Goal: Information Seeking & Learning: Learn about a topic

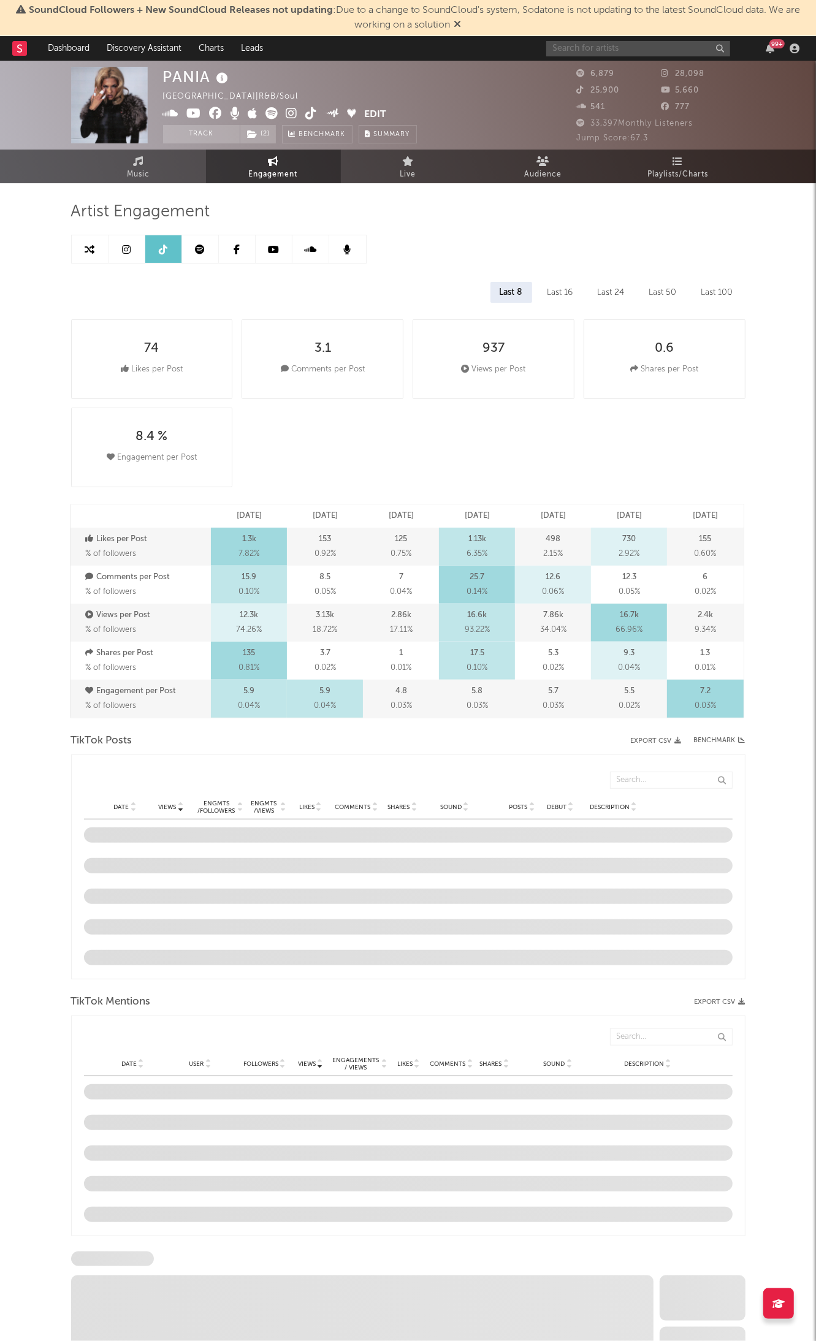
click at [638, 52] on input "text" at bounding box center [638, 48] width 184 height 15
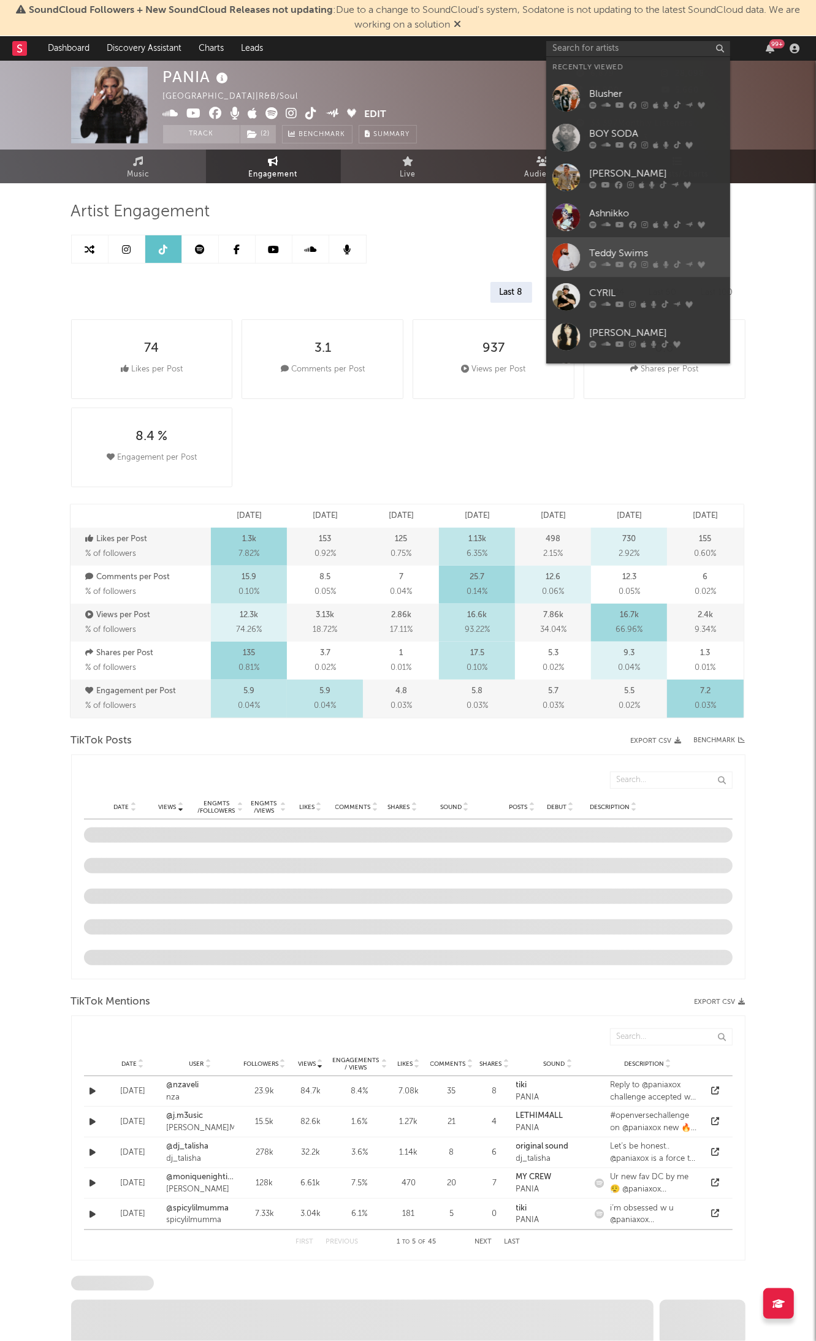
click at [635, 253] on div "Teddy Swims" at bounding box center [656, 253] width 135 height 15
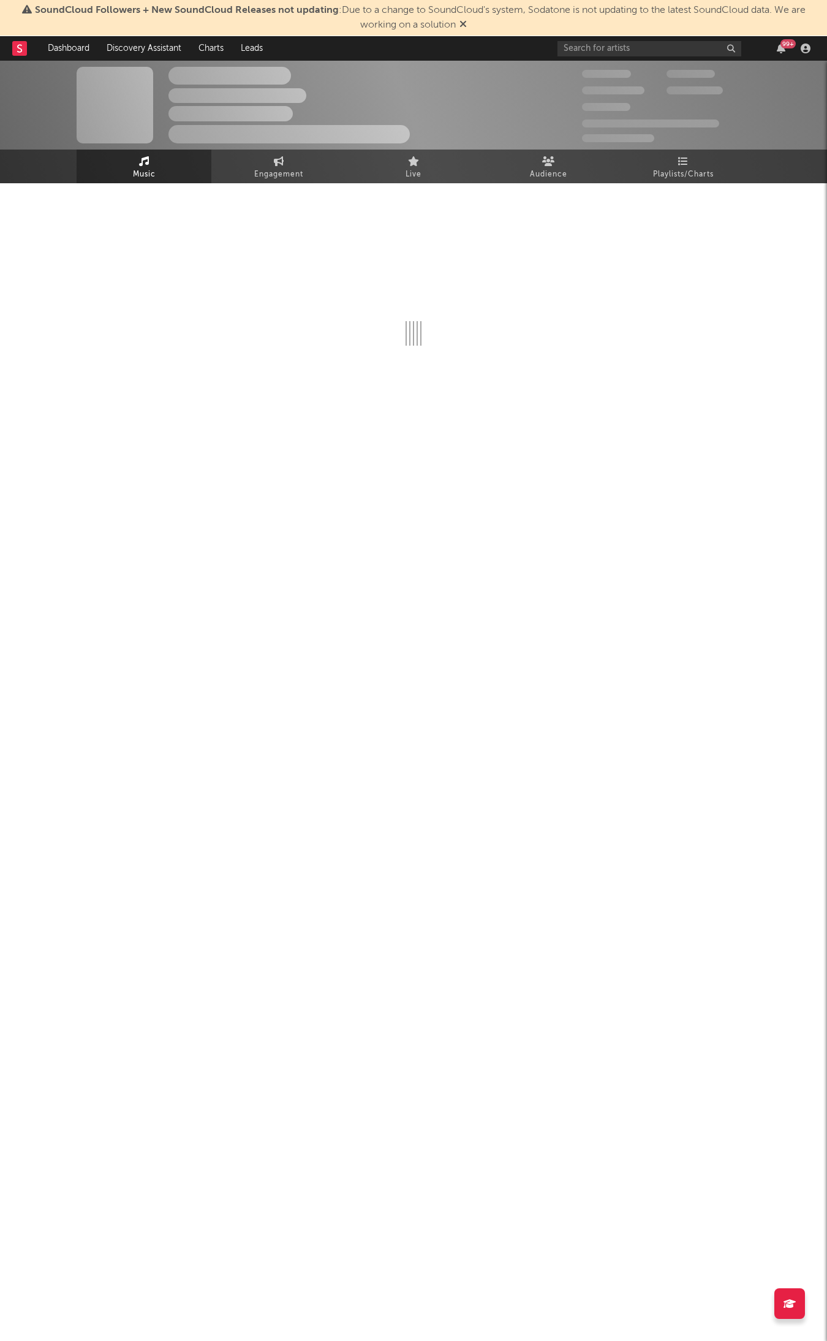
select select "6m"
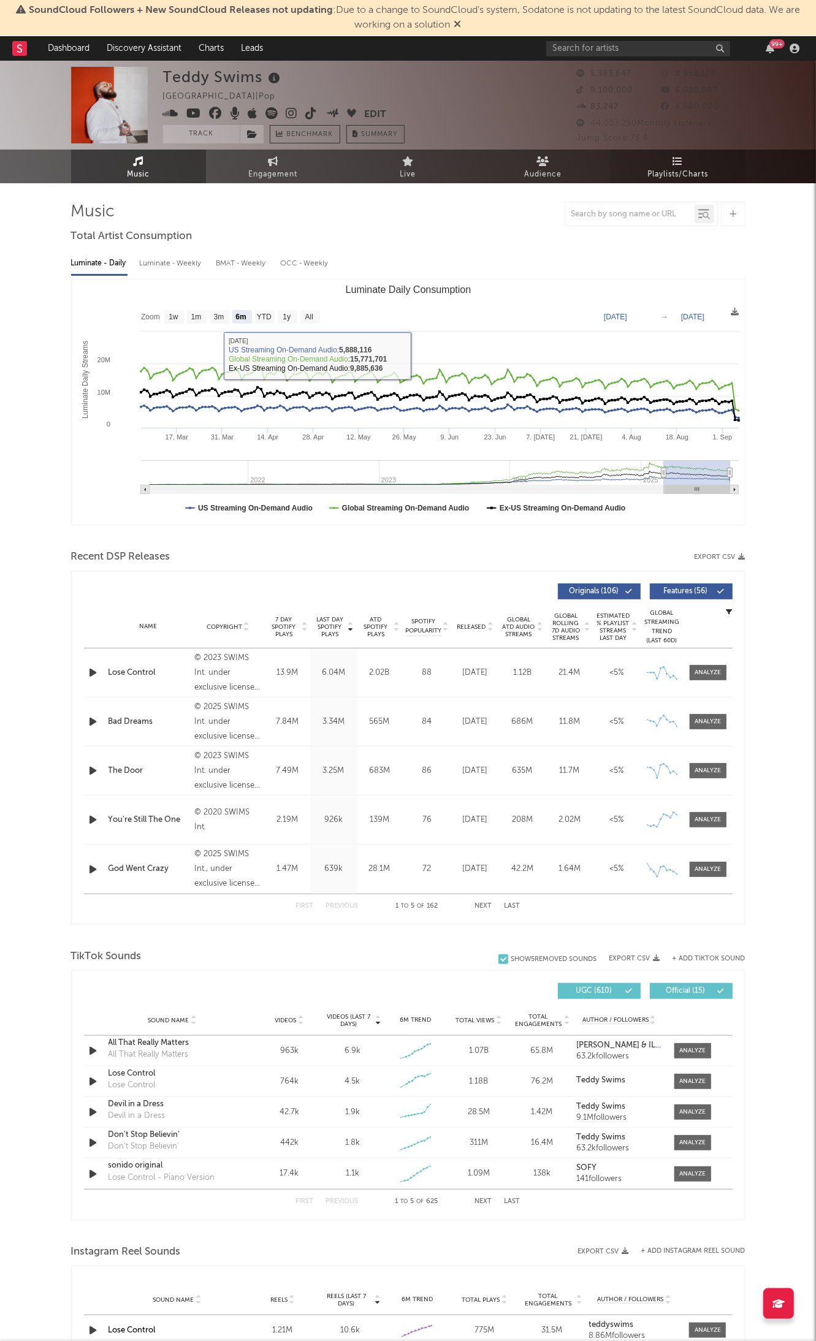
click at [704, 156] on link "Playlists/Charts" at bounding box center [677, 167] width 135 height 34
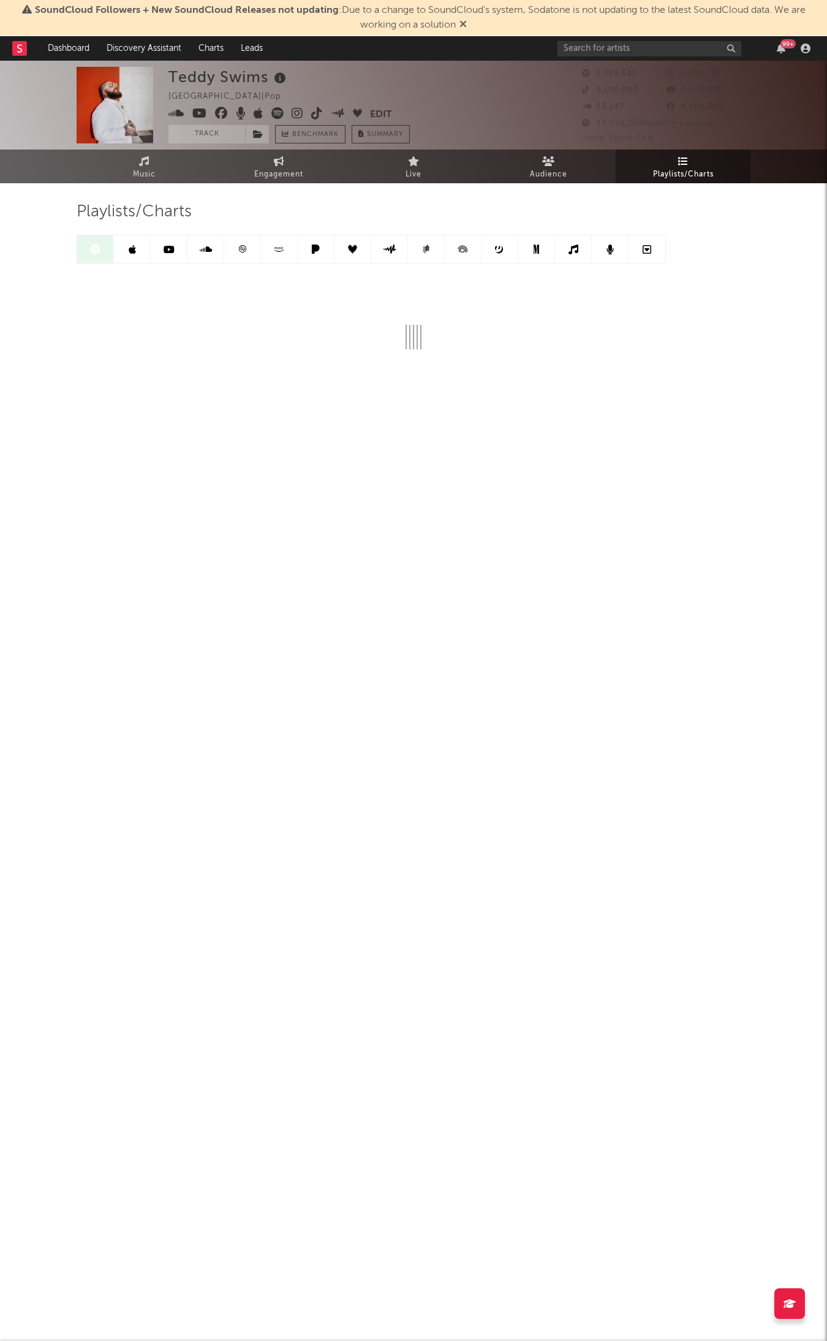
click at [197, 208] on div "Playlists/Charts" at bounding box center [414, 212] width 674 height 21
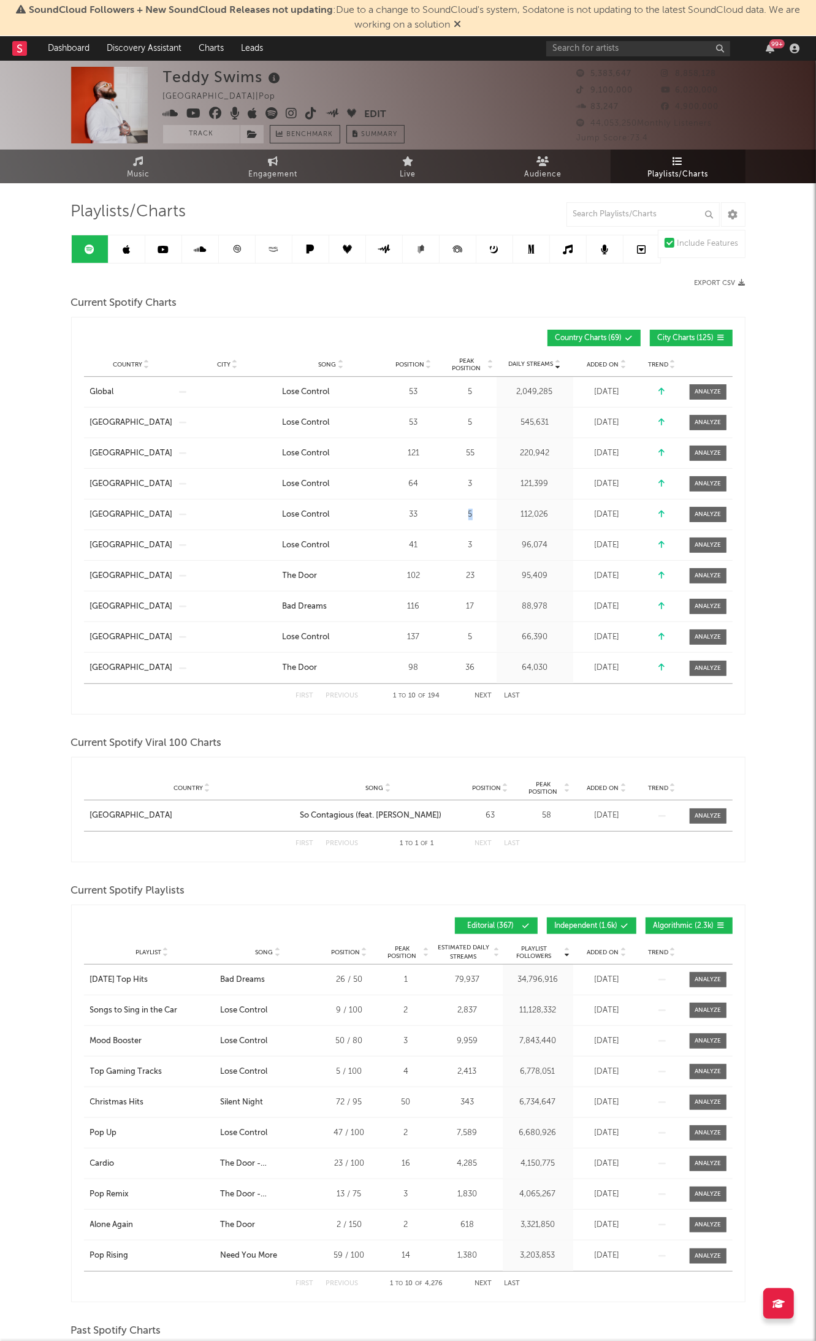
drag, startPoint x: 489, startPoint y: 516, endPoint x: 461, endPoint y: 515, distance: 28.2
click at [461, 515] on div "5" at bounding box center [470, 515] width 46 height 12
click at [665, 216] on input "text" at bounding box center [642, 214] width 153 height 25
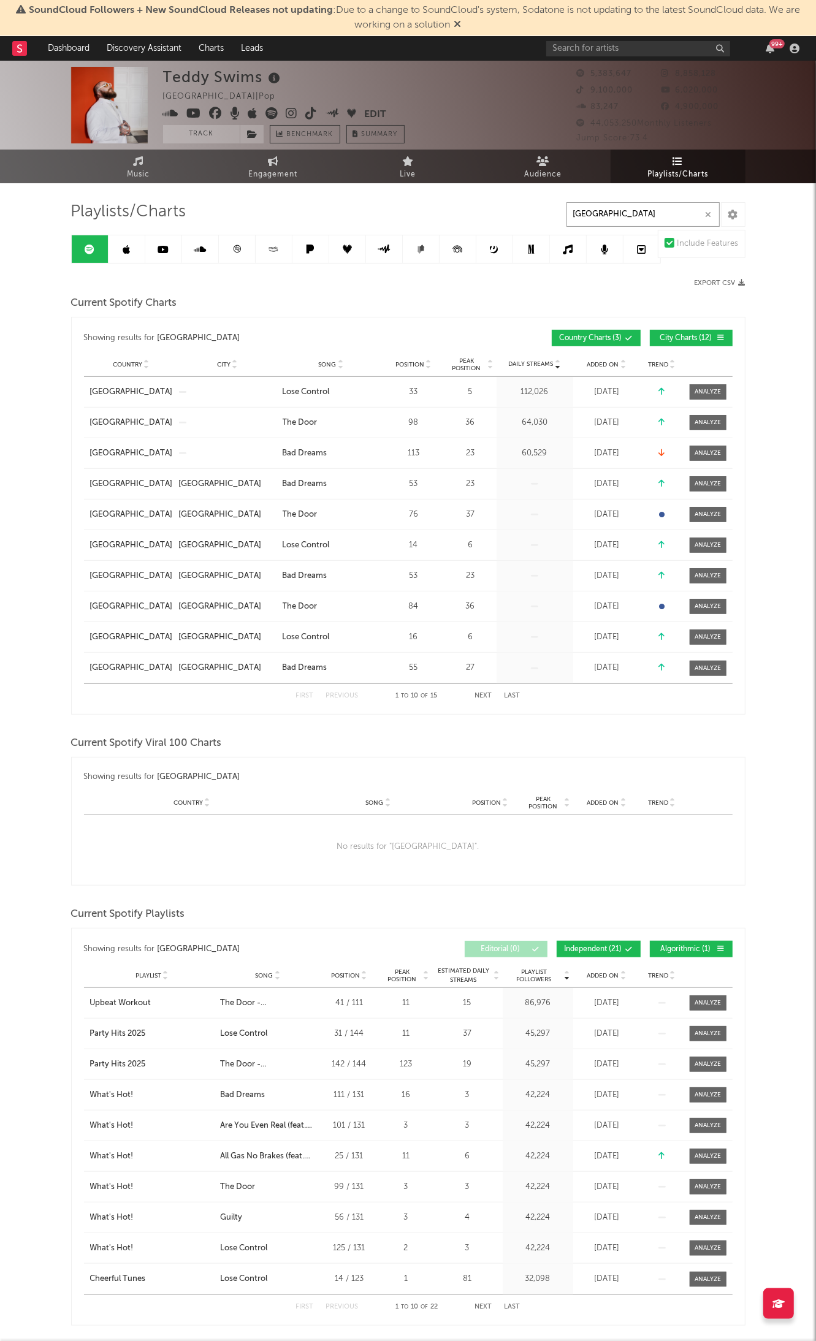
type input "[GEOGRAPHIC_DATA]"
